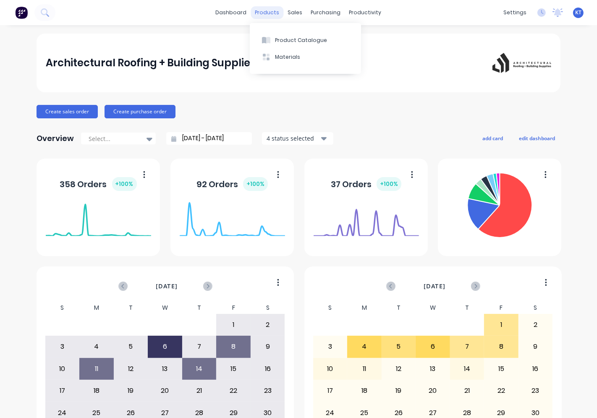
click at [264, 11] on div "products" at bounding box center [267, 12] width 33 height 13
click at [308, 38] on div "Product Catalogue" at bounding box center [301, 40] width 52 height 8
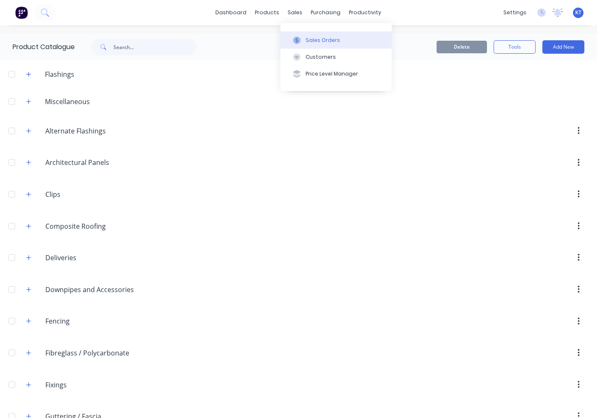
click at [315, 39] on div "Sales Orders" at bounding box center [322, 40] width 34 height 8
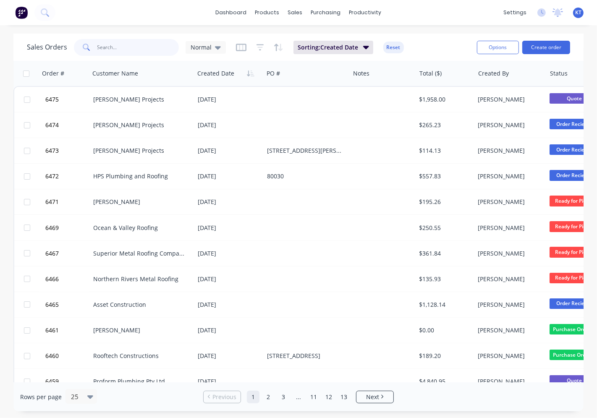
click at [149, 48] on input "text" at bounding box center [138, 47] width 82 height 17
click at [500, 78] on div at bounding box center [509, 73] width 62 height 17
click at [529, 73] on button "button" at bounding box center [533, 73] width 13 height 13
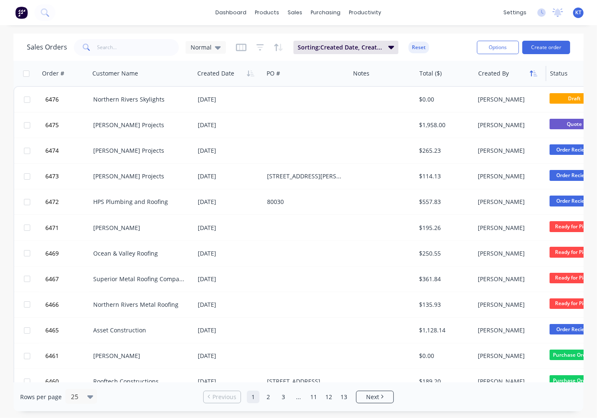
click at [529, 73] on icon "button" at bounding box center [533, 73] width 8 height 7
click at [135, 47] on input "text" at bounding box center [138, 47] width 82 height 17
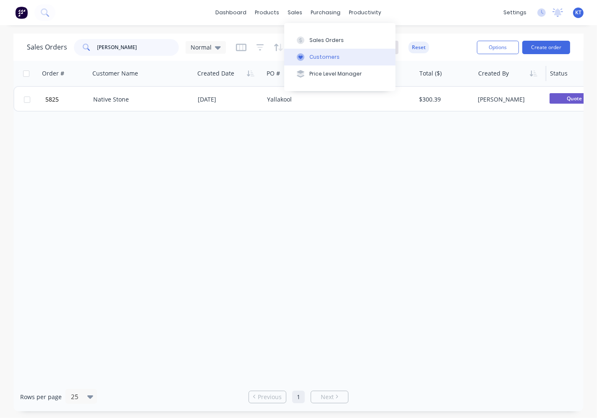
type input "[PERSON_NAME]"
click at [321, 55] on div "Customers" at bounding box center [324, 57] width 30 height 8
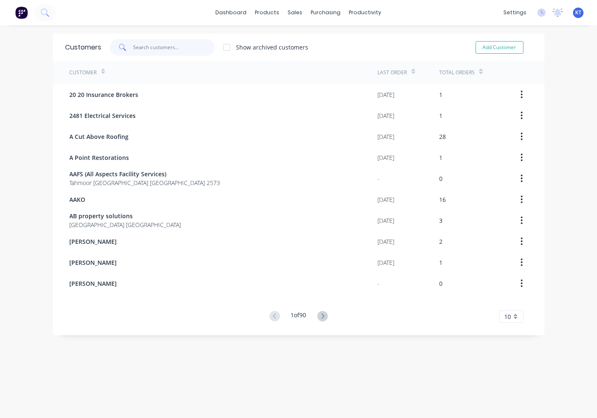
click at [159, 43] on input "text" at bounding box center [174, 47] width 82 height 17
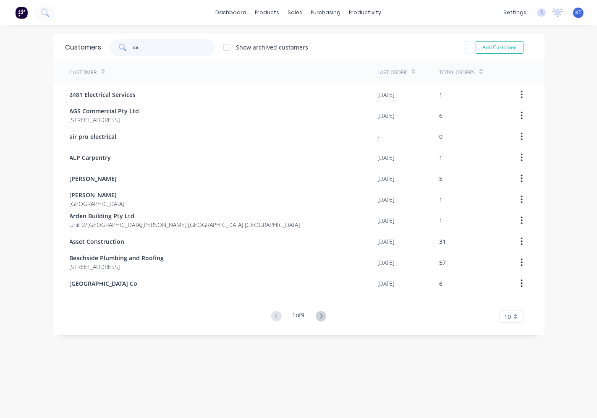
type input "c"
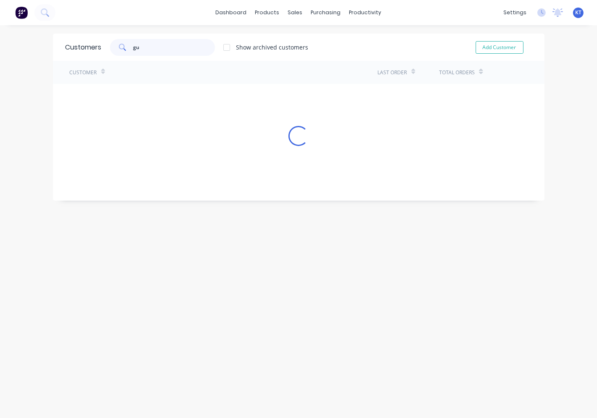
type input "g"
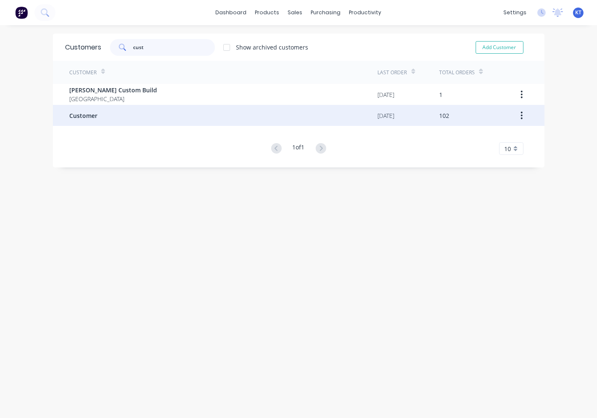
type input "cust"
click at [130, 116] on div "Customer" at bounding box center [224, 115] width 308 height 21
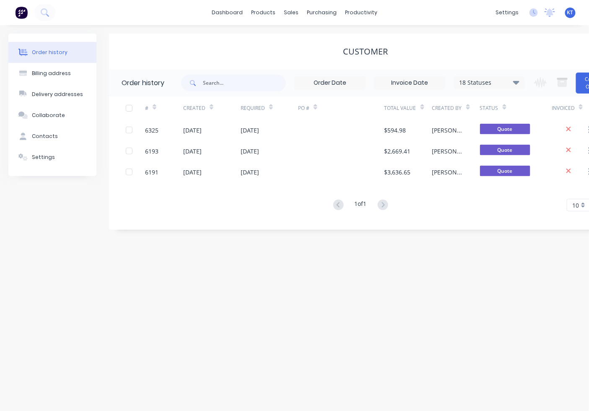
scroll to position [0, 33]
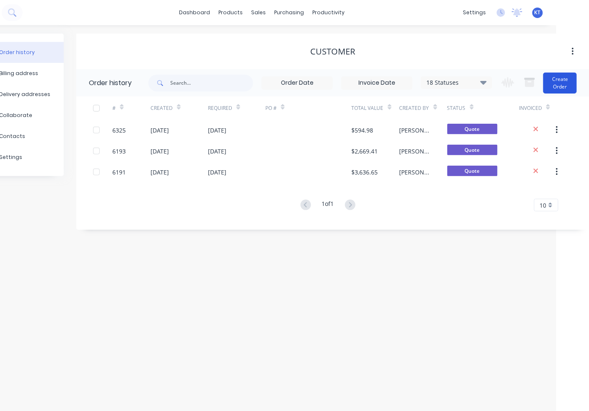
click at [568, 80] on button "Create Order" at bounding box center [561, 83] width 34 height 21
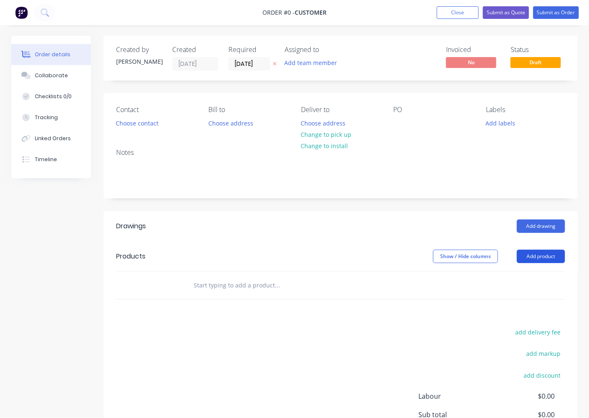
click at [550, 258] on button "Add product" at bounding box center [541, 256] width 48 height 13
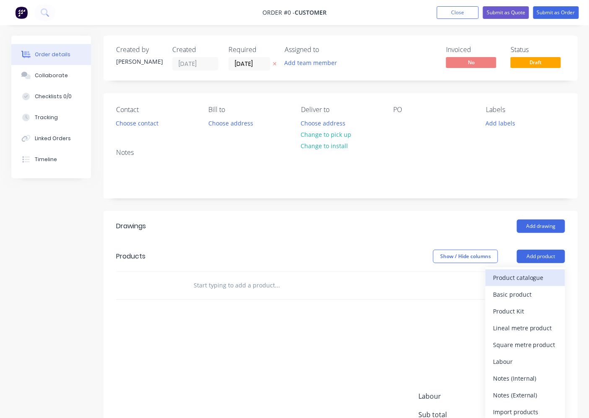
click at [526, 277] on div "Product catalogue" at bounding box center [525, 277] width 65 height 12
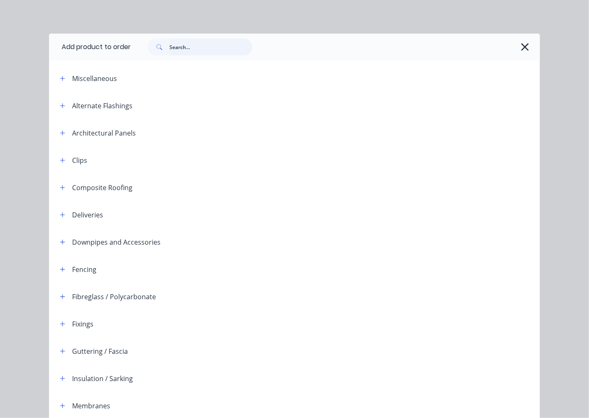
click at [194, 48] on input "text" at bounding box center [210, 47] width 83 height 17
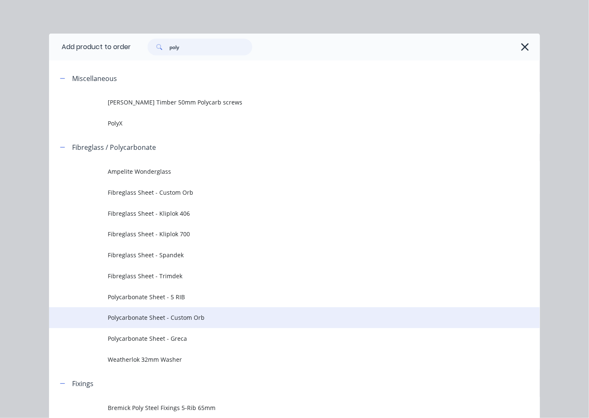
type input "poly"
click at [133, 317] on span "Polycarbonate Sheet - Custom Orb" at bounding box center [281, 317] width 346 height 9
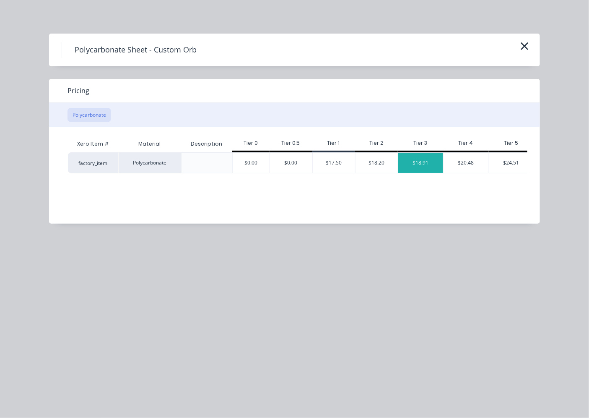
click at [421, 159] on div "$18.91" at bounding box center [421, 163] width 45 height 20
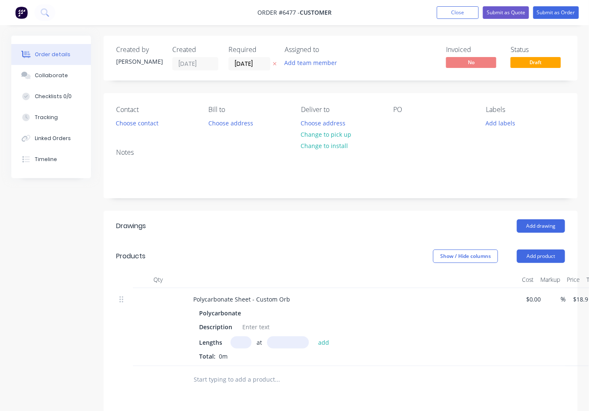
drag, startPoint x: 236, startPoint y: 340, endPoint x: 271, endPoint y: 341, distance: 35.2
click at [237, 340] on input "text" at bounding box center [241, 342] width 21 height 12
type input "1"
type input "3000"
click at [314, 336] on button "add" at bounding box center [324, 341] width 20 height 11
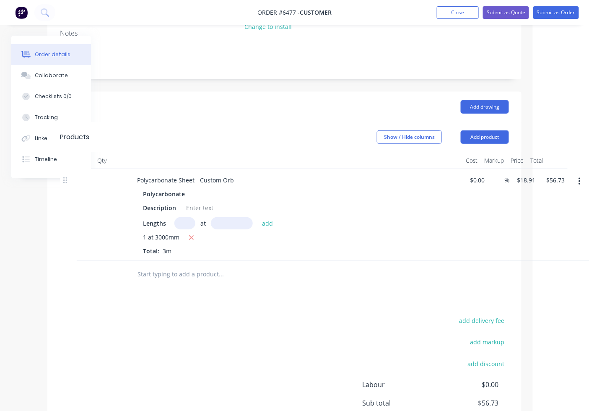
scroll to position [0, 56]
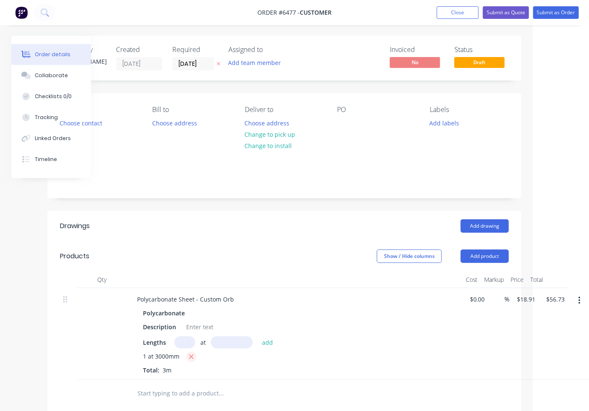
click at [190, 355] on icon "button" at bounding box center [191, 357] width 5 height 8
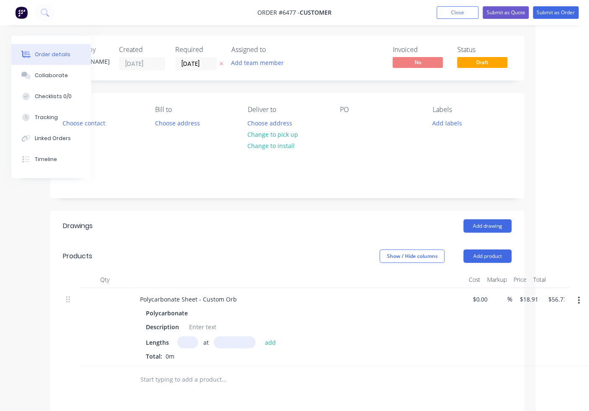
type input "$0.00"
click at [471, 11] on button "Close" at bounding box center [458, 12] width 42 height 13
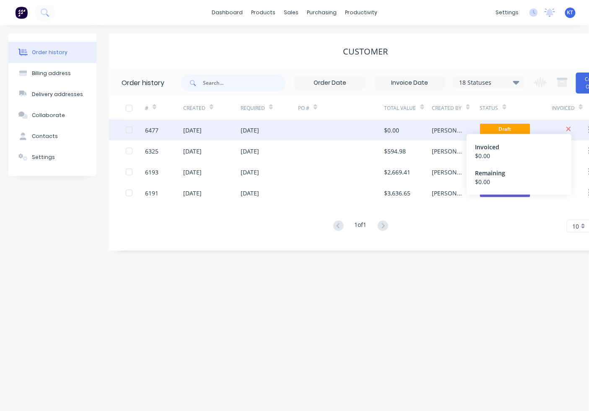
click at [571, 127] on icon at bounding box center [569, 129] width 5 height 5
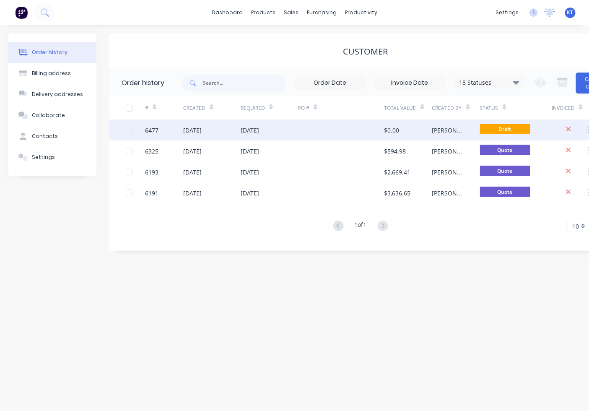
click at [248, 128] on div "[DATE]" at bounding box center [250, 130] width 18 height 9
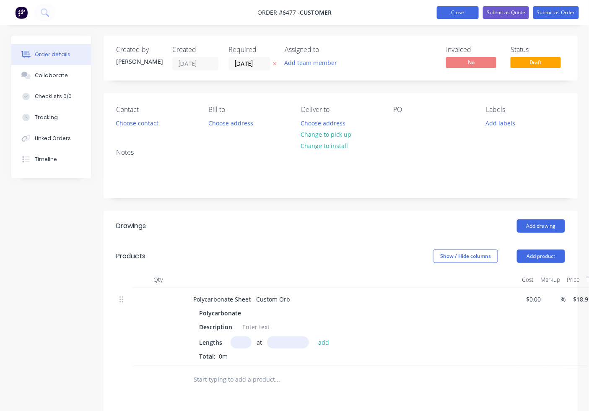
click at [466, 10] on button "Close" at bounding box center [458, 12] width 42 height 13
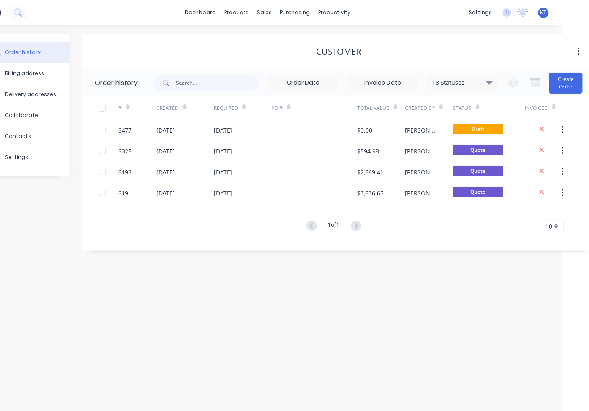
scroll to position [0, 33]
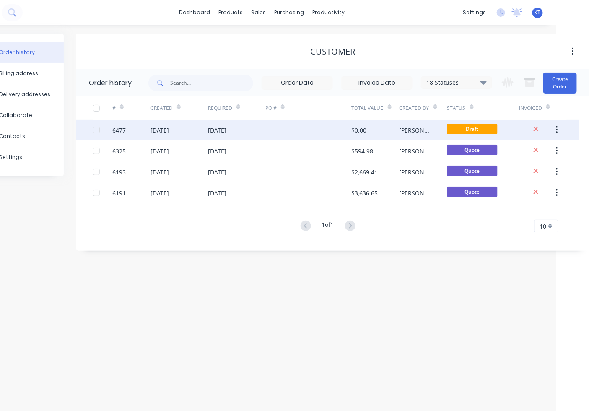
click at [553, 128] on button "button" at bounding box center [557, 129] width 20 height 15
click at [529, 151] on div "Archive" at bounding box center [527, 152] width 65 height 12
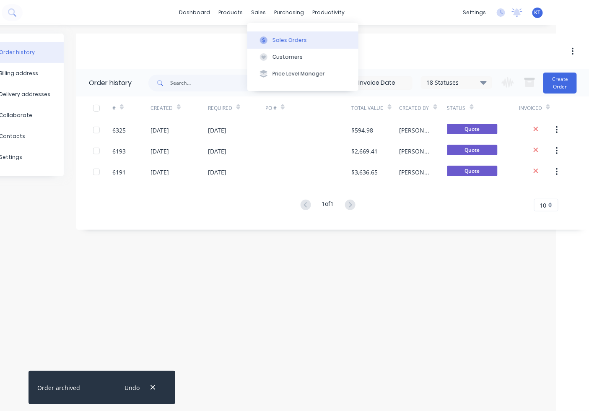
click at [297, 39] on div "Sales Orders" at bounding box center [290, 40] width 34 height 8
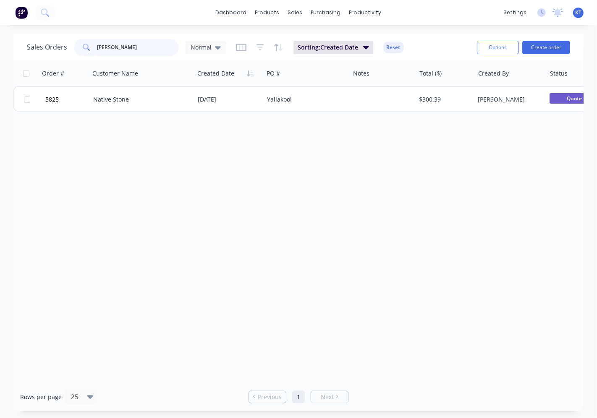
drag, startPoint x: 123, startPoint y: 45, endPoint x: 81, endPoint y: 47, distance: 41.6
click at [81, 47] on div "[PERSON_NAME]" at bounding box center [126, 47] width 105 height 17
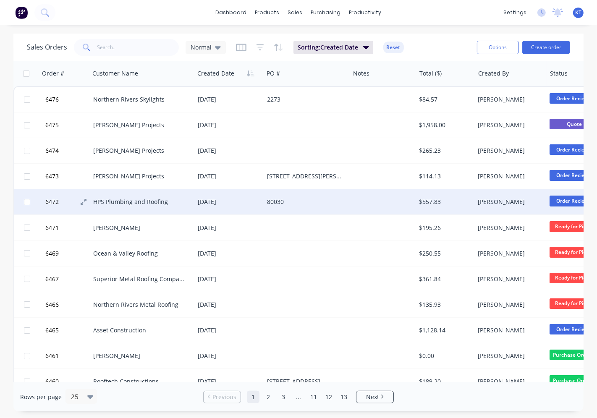
click at [63, 202] on button "6472" at bounding box center [68, 201] width 50 height 25
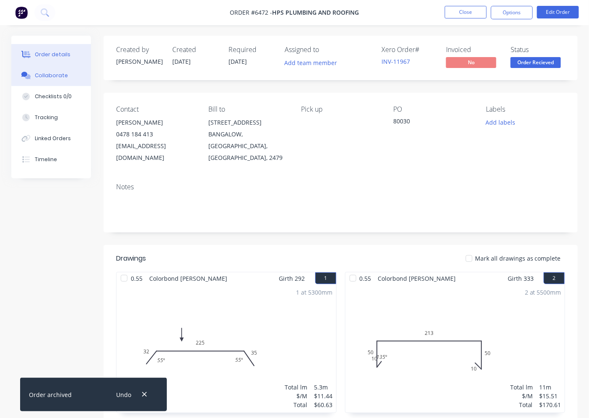
click at [61, 74] on div "Collaborate" at bounding box center [51, 76] width 33 height 8
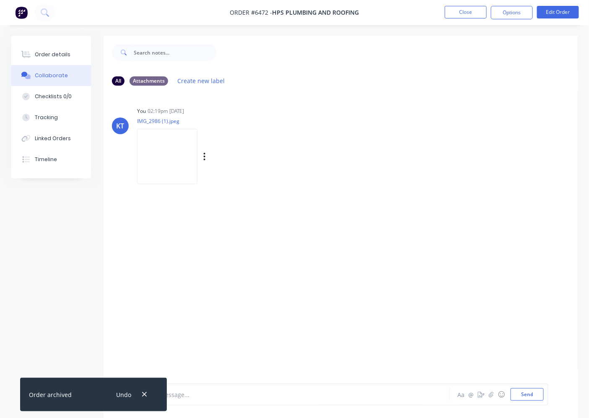
click at [161, 154] on img at bounding box center [167, 156] width 60 height 55
click at [53, 51] on div "Order details" at bounding box center [53, 55] width 36 height 8
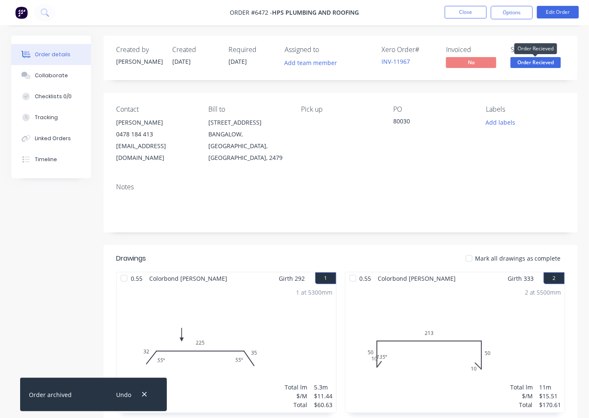
click at [532, 64] on span "Order Recieved" at bounding box center [536, 62] width 50 height 10
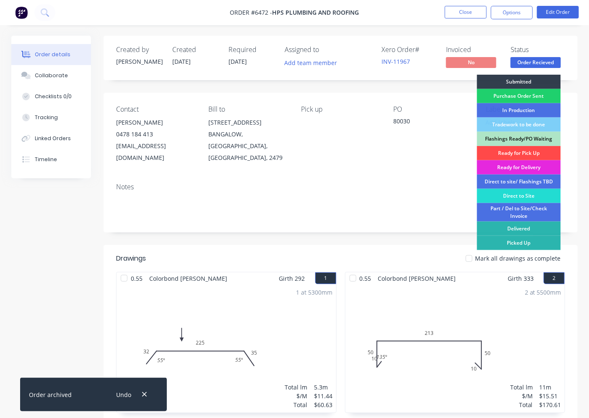
click at [510, 150] on div "Ready for Pick Up" at bounding box center [519, 153] width 84 height 14
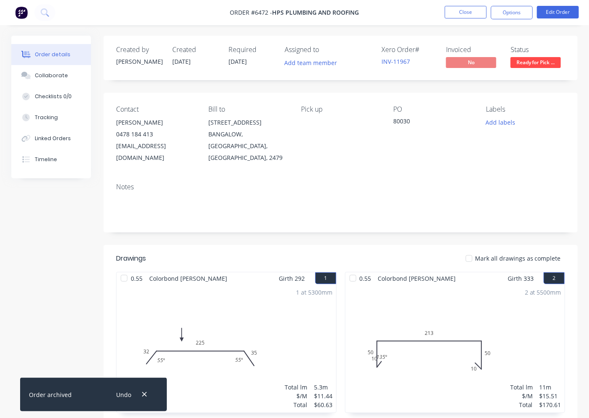
click at [473, 250] on div at bounding box center [469, 258] width 17 height 17
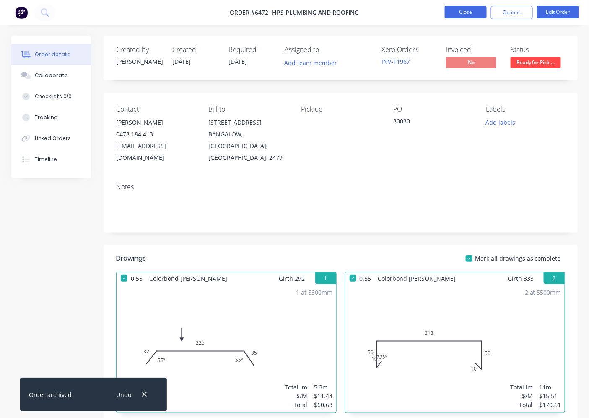
click at [466, 14] on button "Close" at bounding box center [466, 12] width 42 height 13
